Goal: Task Accomplishment & Management: Manage account settings

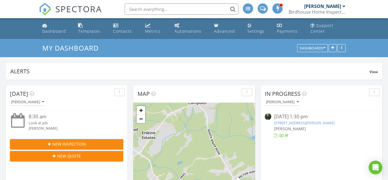
click at [271, 118] on div at bounding box center [269, 117] width 9 height 8
click at [278, 121] on link "169 Stancil Rd, Liberty, SC 29657" at bounding box center [304, 122] width 60 height 5
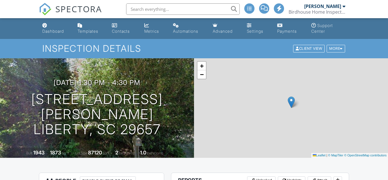
scroll to position [127, 0]
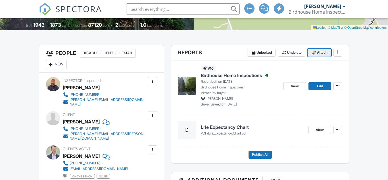
click at [323, 52] on span "Attach" at bounding box center [322, 53] width 11 height 6
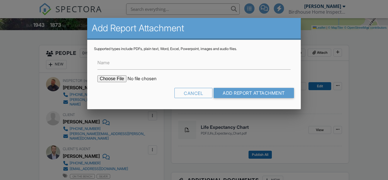
click at [122, 78] on input "file" at bounding box center [145, 78] width 97 height 7
click at [108, 80] on input "file" at bounding box center [145, 78] width 97 height 7
type input "C:\fakepath\169 Stancil Rd liberty sc.pdf"
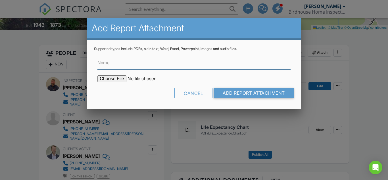
click at [197, 64] on input "Name" at bounding box center [193, 63] width 193 height 14
type input "Cl100"
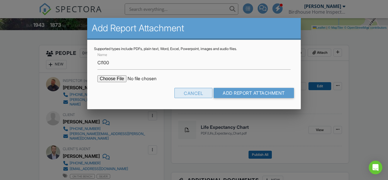
click at [179, 94] on div "Cancel" at bounding box center [193, 93] width 38 height 10
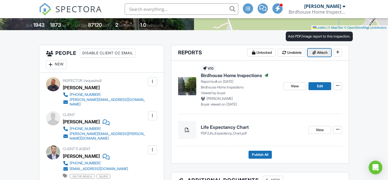
click at [323, 56] on button "Attach" at bounding box center [320, 53] width 24 height 8
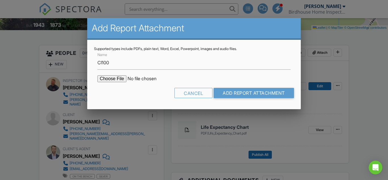
click at [122, 78] on input "file" at bounding box center [145, 78] width 97 height 7
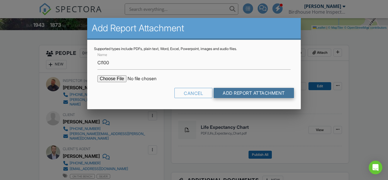
click at [221, 95] on input "Add Report Attachment" at bounding box center [254, 93] width 80 height 10
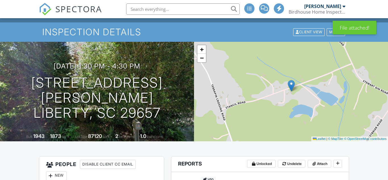
scroll to position [149, 0]
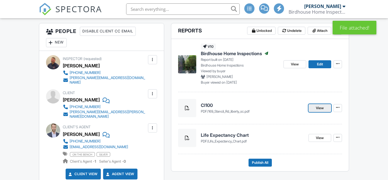
click at [316, 109] on span "View" at bounding box center [320, 108] width 8 height 6
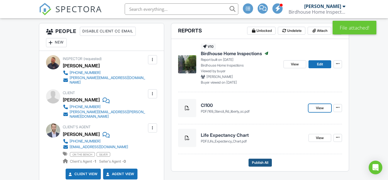
click at [266, 165] on span "Publish All" at bounding box center [260, 163] width 16 height 6
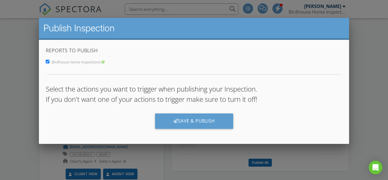
click at [45, 60] on input "Birdhouse Home Inspections" at bounding box center [47, 62] width 4 height 4
checkbox input "false"
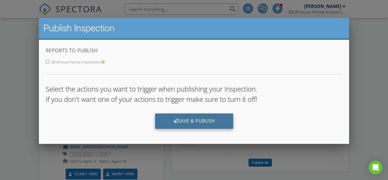
click at [196, 123] on div "Save & Publish" at bounding box center [194, 120] width 78 height 15
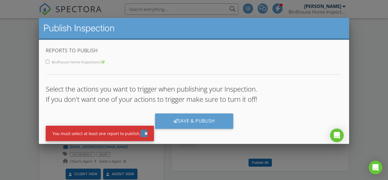
click at [144, 132] on div "button" at bounding box center [145, 133] width 3 height 4
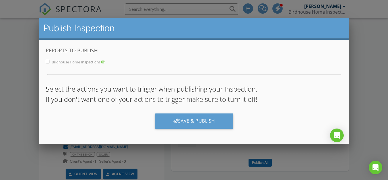
click at [382, 66] on div at bounding box center [194, 84] width 388 height 225
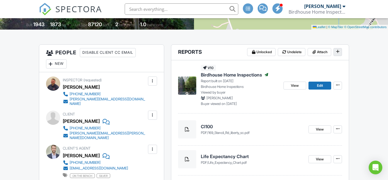
scroll to position [127, 0]
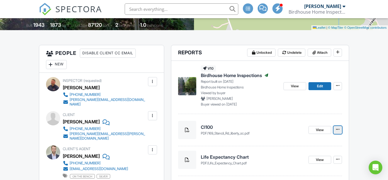
click at [338, 129] on icon at bounding box center [337, 129] width 3 height 6
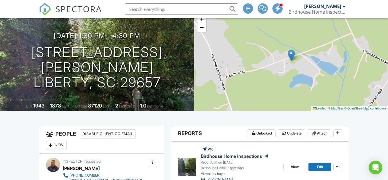
scroll to position [0, 0]
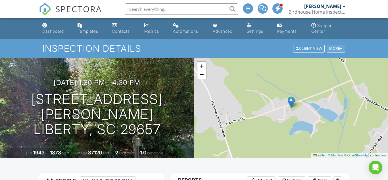
click at [341, 51] on div "More" at bounding box center [336, 49] width 18 height 8
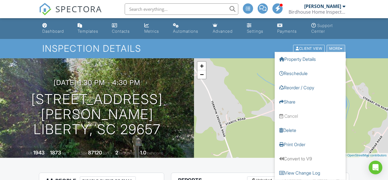
click at [341, 51] on div "More" at bounding box center [336, 49] width 18 height 8
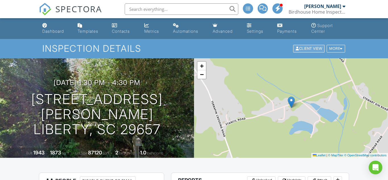
click at [309, 51] on div "Client View" at bounding box center [309, 49] width 32 height 8
click at [43, 7] on img at bounding box center [45, 9] width 12 height 12
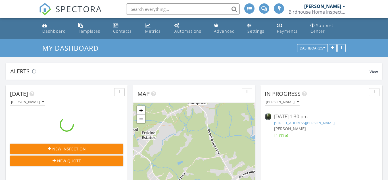
click at [374, 93] on icon "button" at bounding box center [374, 92] width 1 height 4
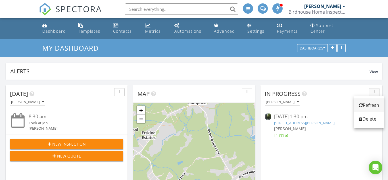
scroll to position [645, 388]
click at [369, 104] on div "Refresh" at bounding box center [369, 105] width 20 height 7
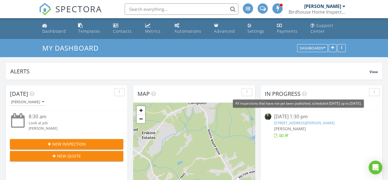
click at [305, 95] on icon at bounding box center [304, 94] width 5 height 6
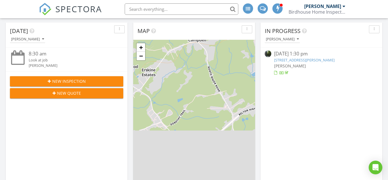
scroll to position [61, 0]
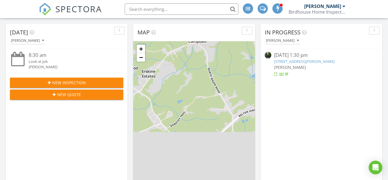
click at [283, 58] on div "08/25/25 1:30 pm" at bounding box center [321, 55] width 95 height 7
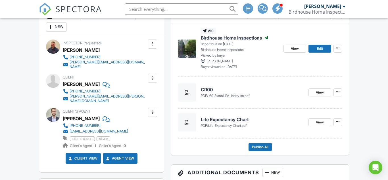
scroll to position [165, 0]
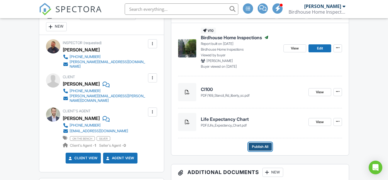
click at [254, 149] on span "Publish All" at bounding box center [260, 147] width 16 height 6
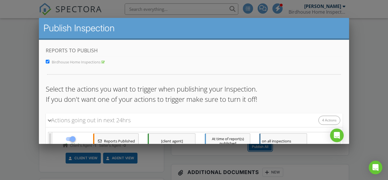
scroll to position [120, 0]
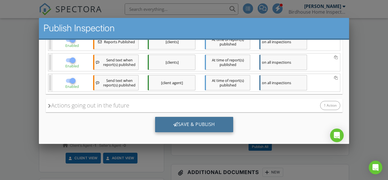
click at [207, 124] on div "Save & Publish" at bounding box center [194, 124] width 78 height 15
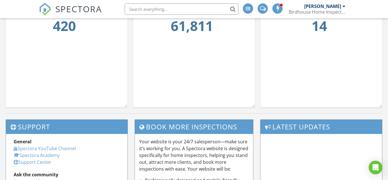
scroll to position [615, 0]
